Goal: Task Accomplishment & Management: Manage account settings

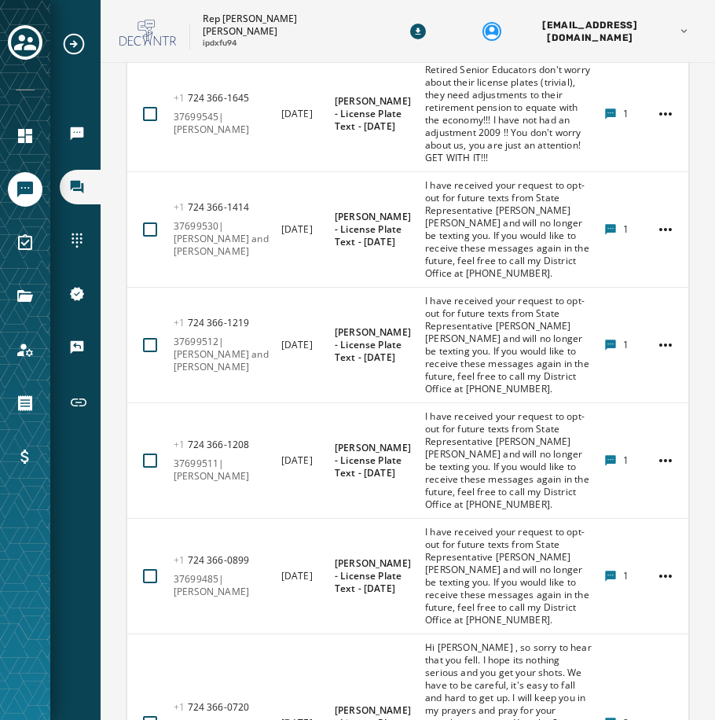
scroll to position [8244, 0]
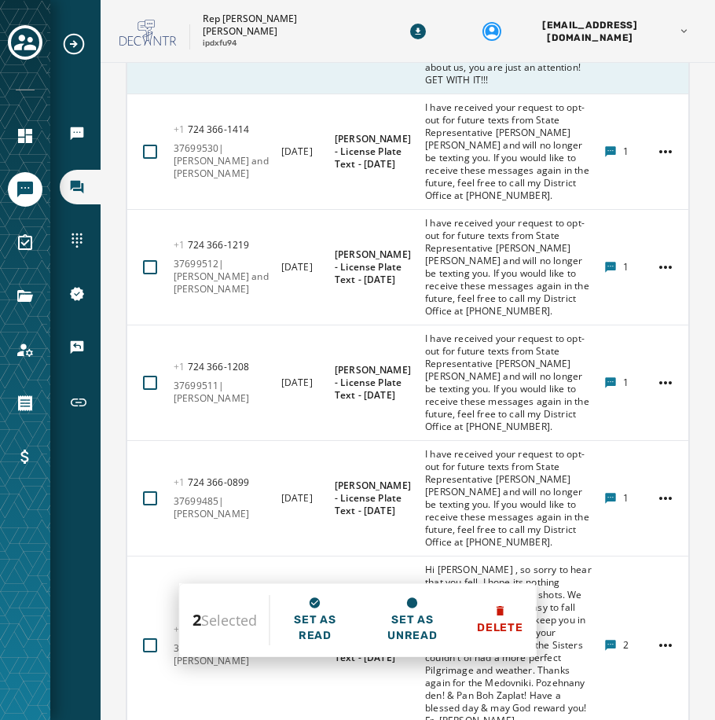
click at [149, 43] on div at bounding box center [150, 36] width 14 height 14
click at [155, 43] on icon at bounding box center [150, 36] width 14 height 14
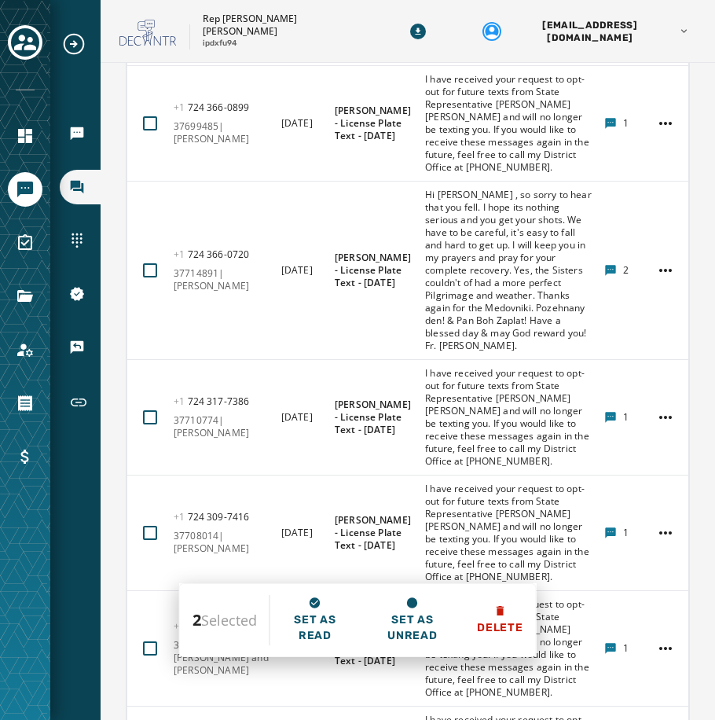
scroll to position [8637, 0]
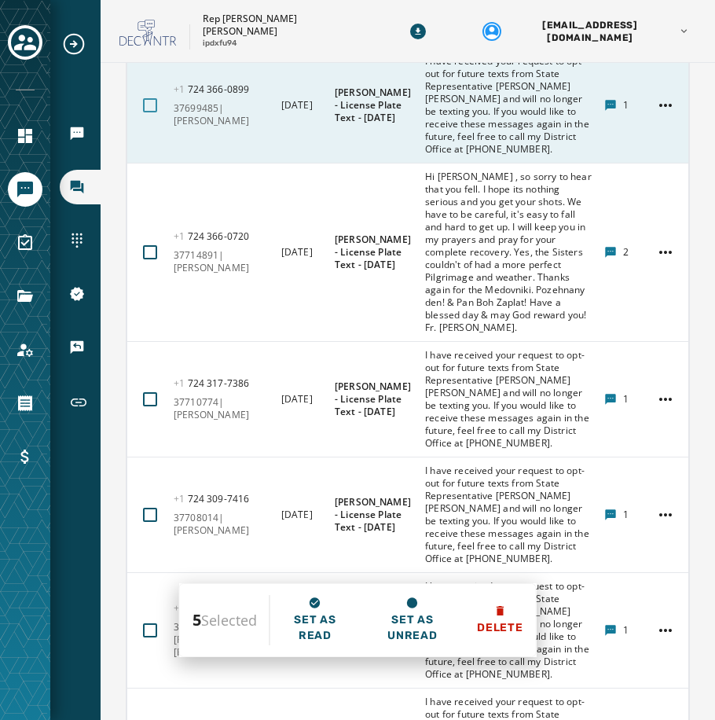
click at [151, 112] on div at bounding box center [150, 105] width 14 height 14
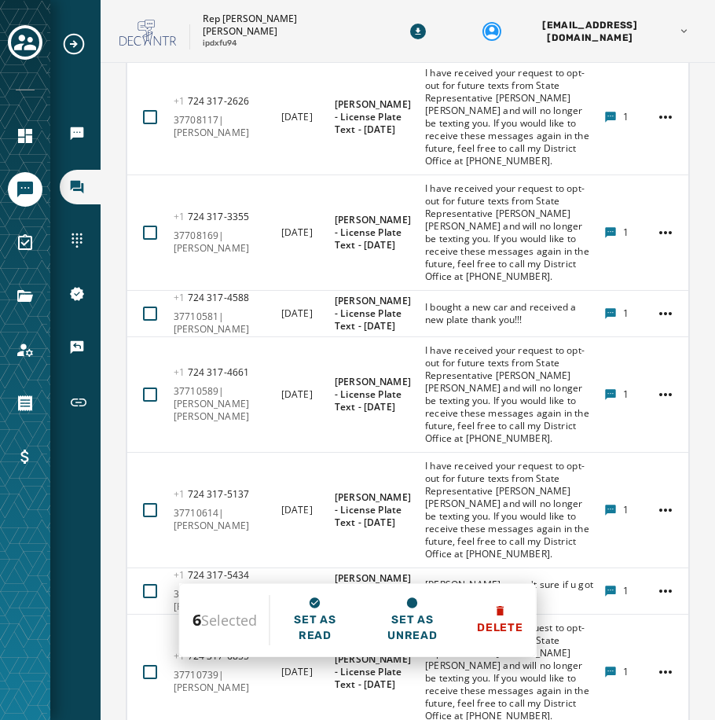
scroll to position [9345, 0]
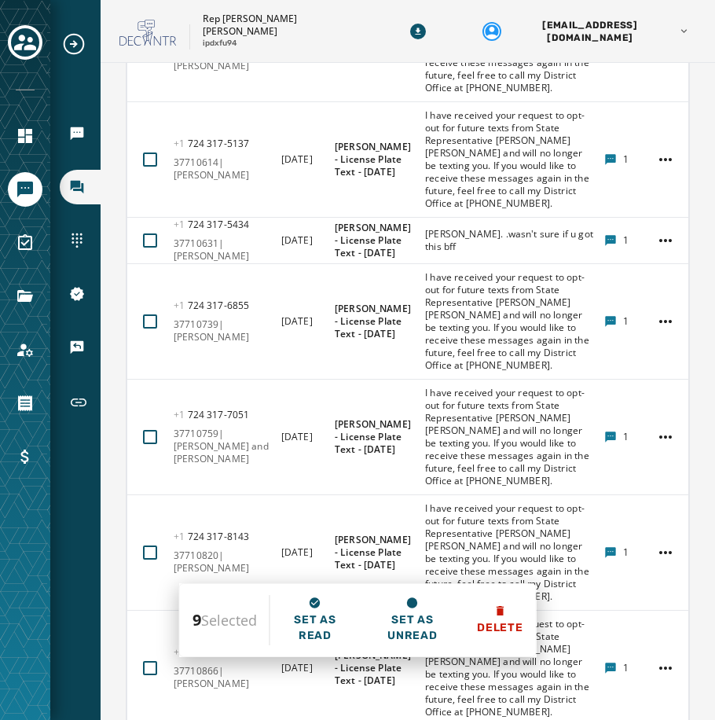
scroll to position [9659, 0]
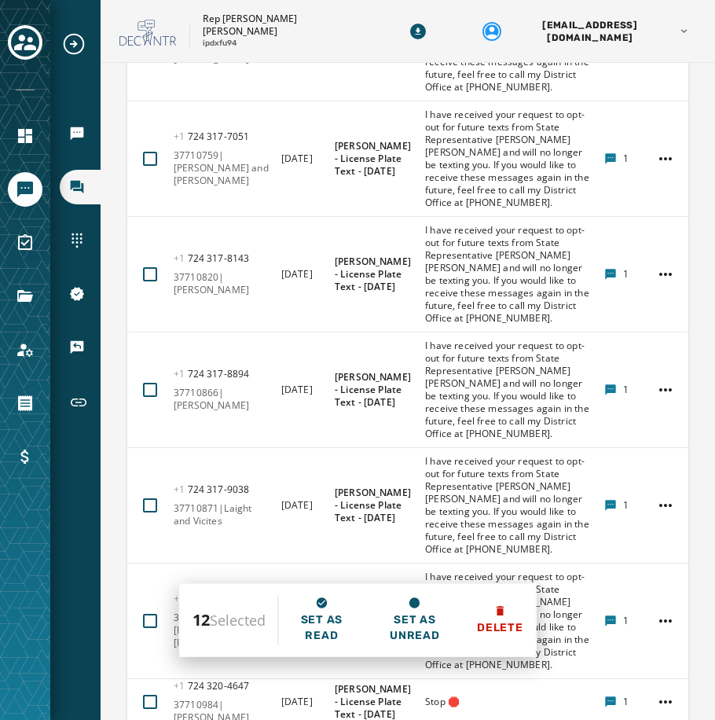
scroll to position [9974, 0]
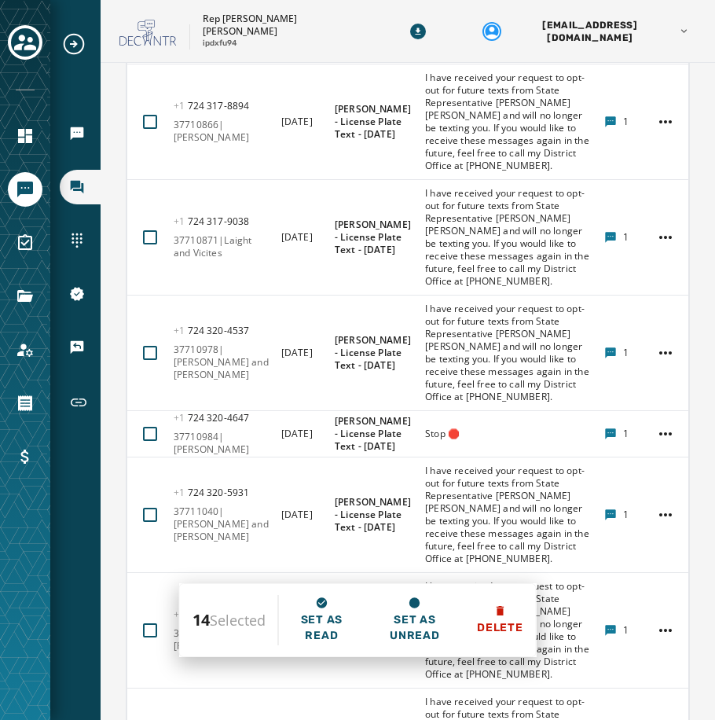
scroll to position [10209, 0]
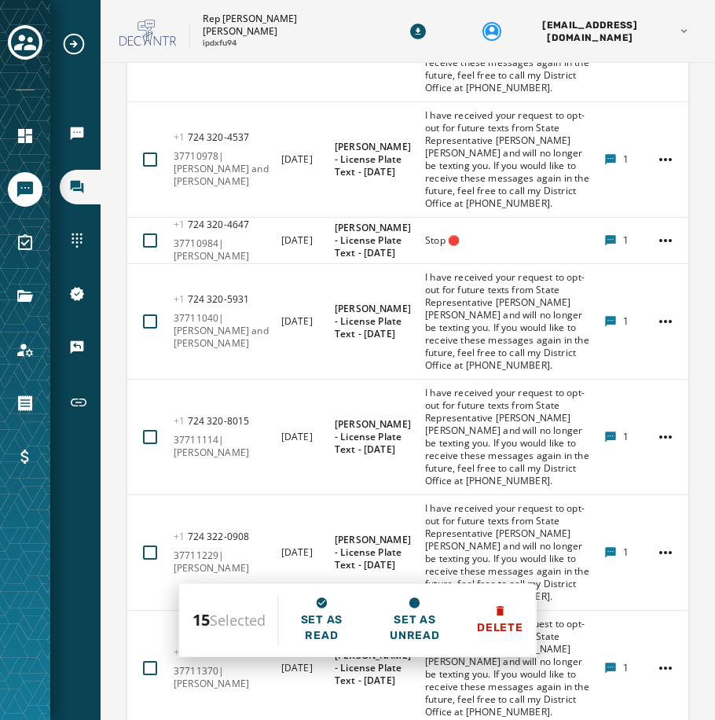
scroll to position [10367, 0]
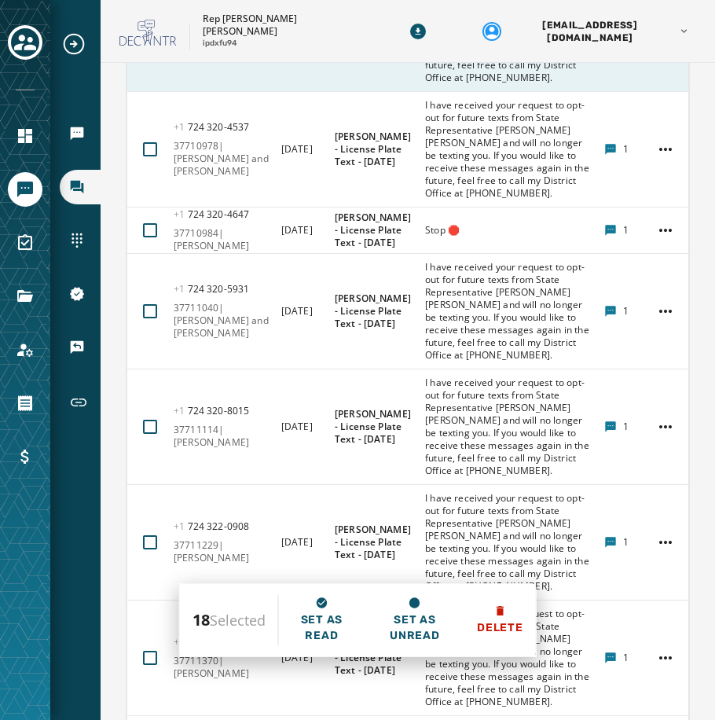
click at [147, 41] on div at bounding box center [150, 34] width 14 height 14
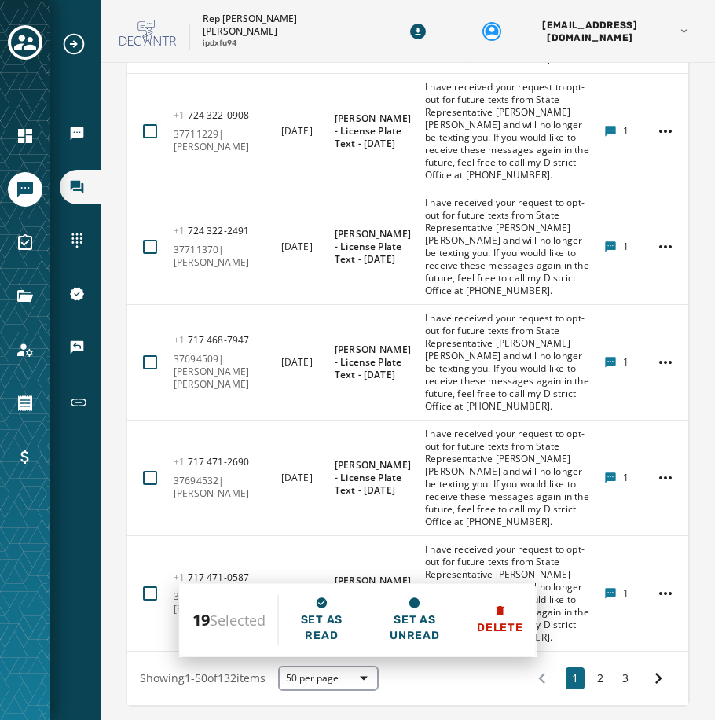
scroll to position [10760, 0]
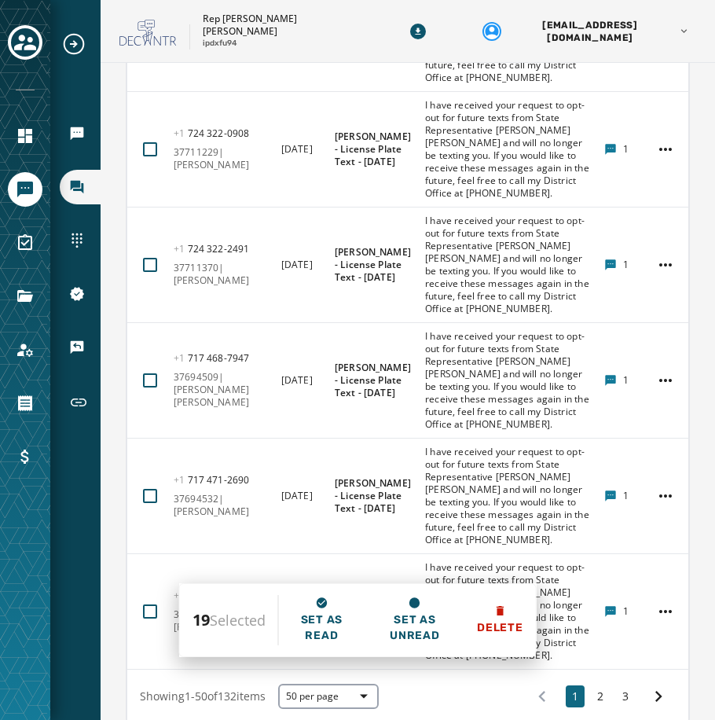
click at [664, 268] on html "Broadcasts Inbox Sending Numbers 10DLC Registration Keywords & Responders Short…" at bounding box center [357, 360] width 715 height 720
click at [656, 270] on html "Broadcasts Inbox Sending Numbers 10DLC Registration Keywords & Responders Short…" at bounding box center [357, 360] width 715 height 720
click at [660, 186] on html "Broadcasts Inbox Sending Numbers 10DLC Registration Keywords & Responders Short…" at bounding box center [357, 360] width 715 height 720
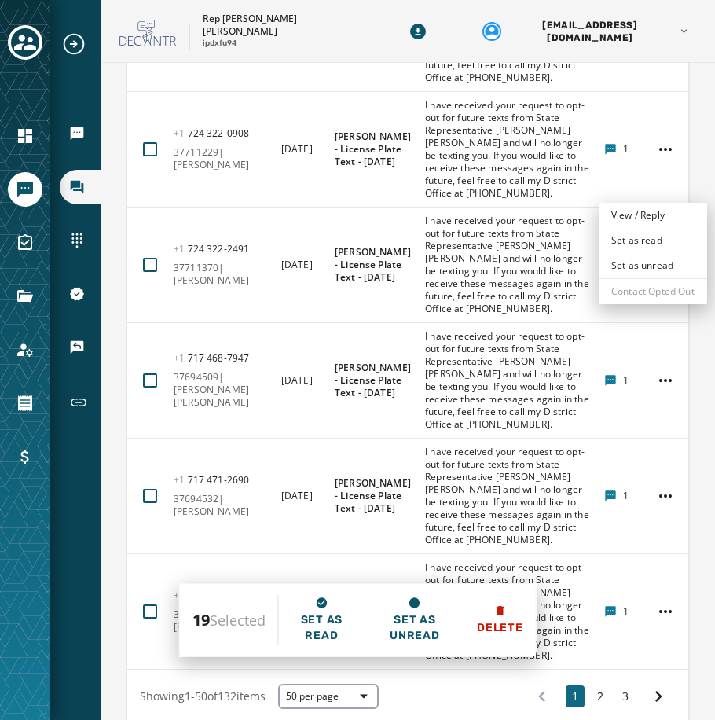
click at [660, 186] on html "Broadcasts Inbox Sending Numbers 10DLC Registration Keywords & Responders Short…" at bounding box center [357, 360] width 715 height 720
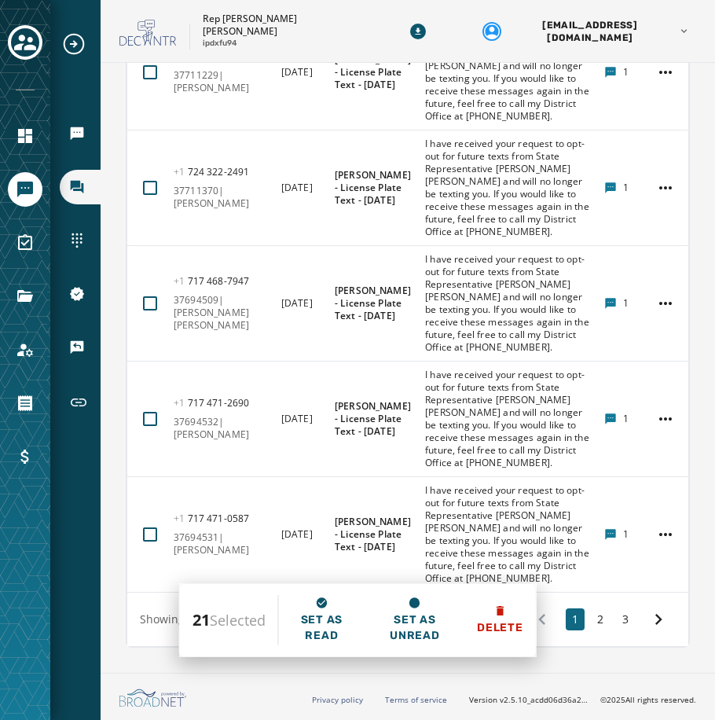
scroll to position [10995, 0]
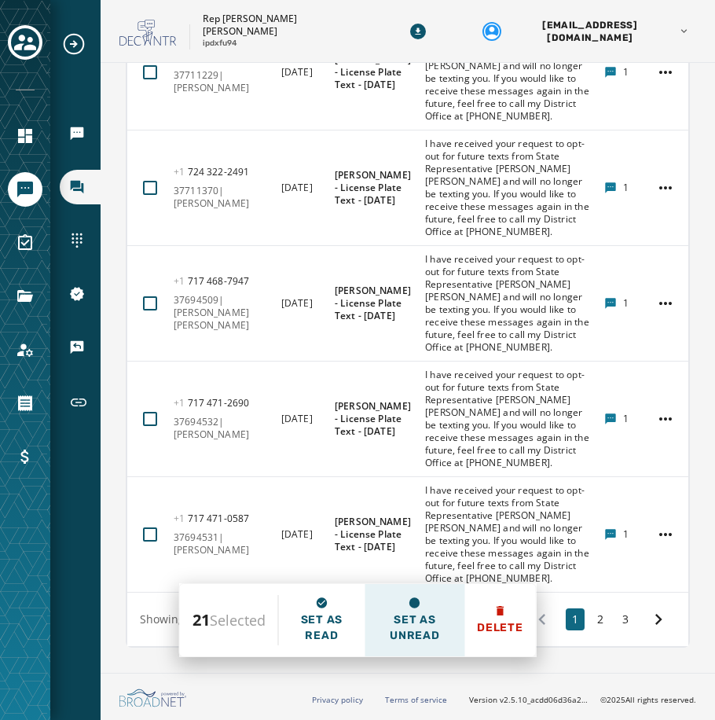
click at [439, 617] on span "Set as unread" at bounding box center [414, 627] width 75 height 31
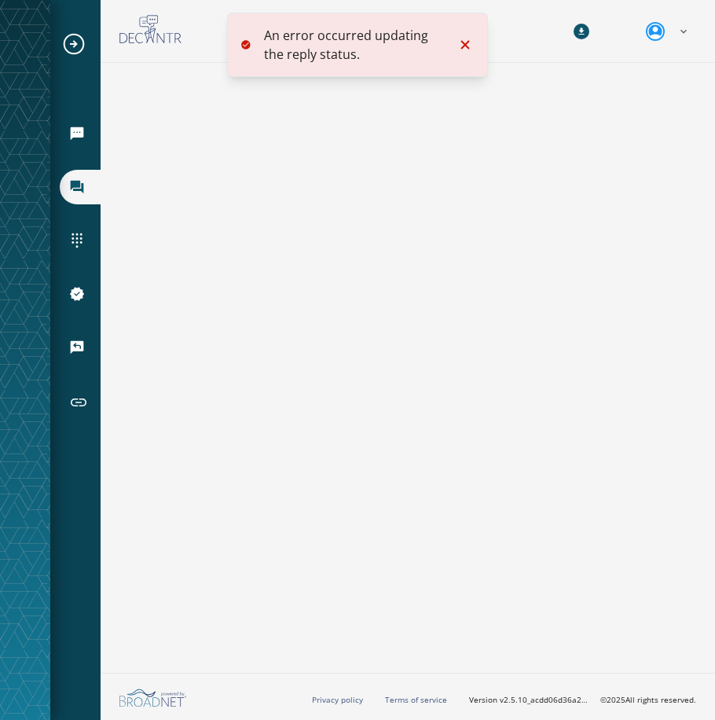
scroll to position [142, 0]
